Goal: Task Accomplishment & Management: Use online tool/utility

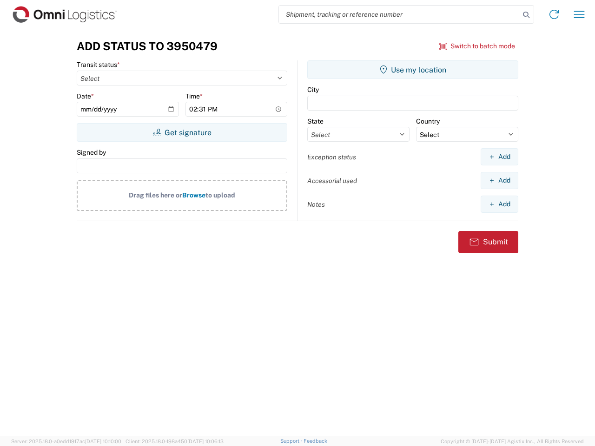
click at [399, 14] on input "search" at bounding box center [399, 15] width 241 height 18
click at [526, 15] on icon at bounding box center [526, 14] width 13 height 13
click at [554, 14] on icon at bounding box center [554, 14] width 15 height 15
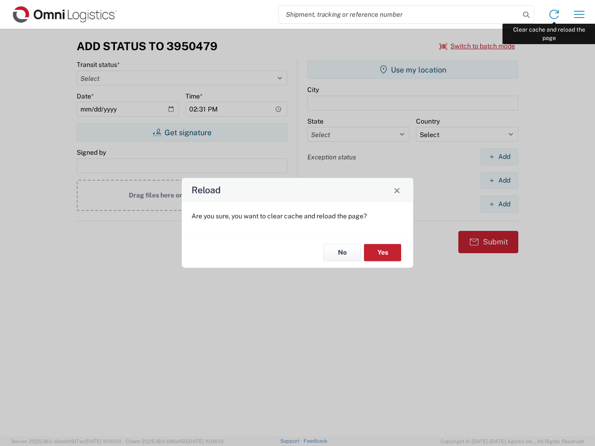
click at [579, 14] on div "Reload Are you sure, you want to clear cache and reload the page? No Yes" at bounding box center [297, 223] width 595 height 446
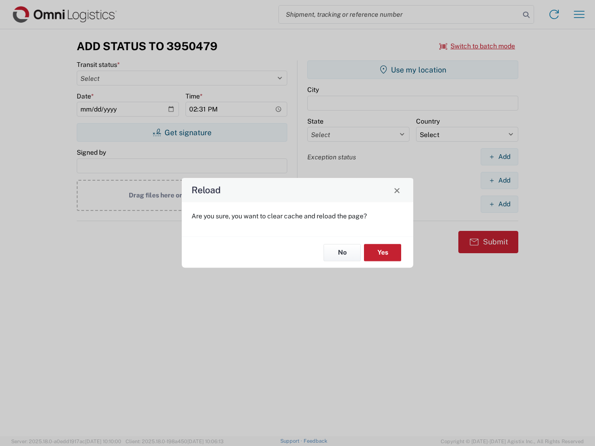
click at [477, 46] on div "Reload Are you sure, you want to clear cache and reload the page? No Yes" at bounding box center [297, 223] width 595 height 446
click at [182, 132] on div "Reload Are you sure, you want to clear cache and reload the page? No Yes" at bounding box center [297, 223] width 595 height 446
click at [413, 70] on div "Reload Are you sure, you want to clear cache and reload the page? No Yes" at bounding box center [297, 223] width 595 height 446
click at [499, 157] on div "Reload Are you sure, you want to clear cache and reload the page? No Yes" at bounding box center [297, 223] width 595 height 446
click at [499, 180] on div "Reload Are you sure, you want to clear cache and reload the page? No Yes" at bounding box center [297, 223] width 595 height 446
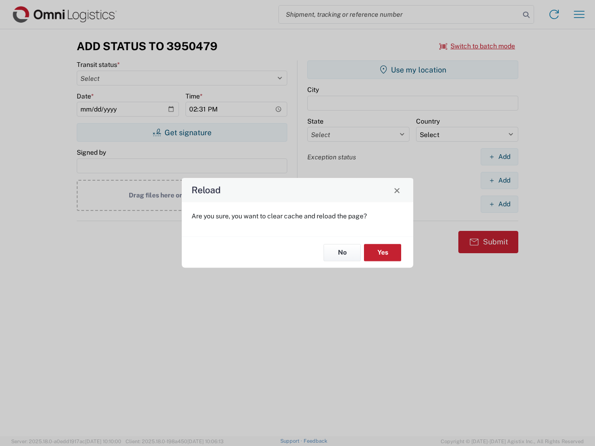
click at [499, 204] on div "Reload Are you sure, you want to clear cache and reload the page? No Yes" at bounding box center [297, 223] width 595 height 446
